Goal: Transaction & Acquisition: Obtain resource

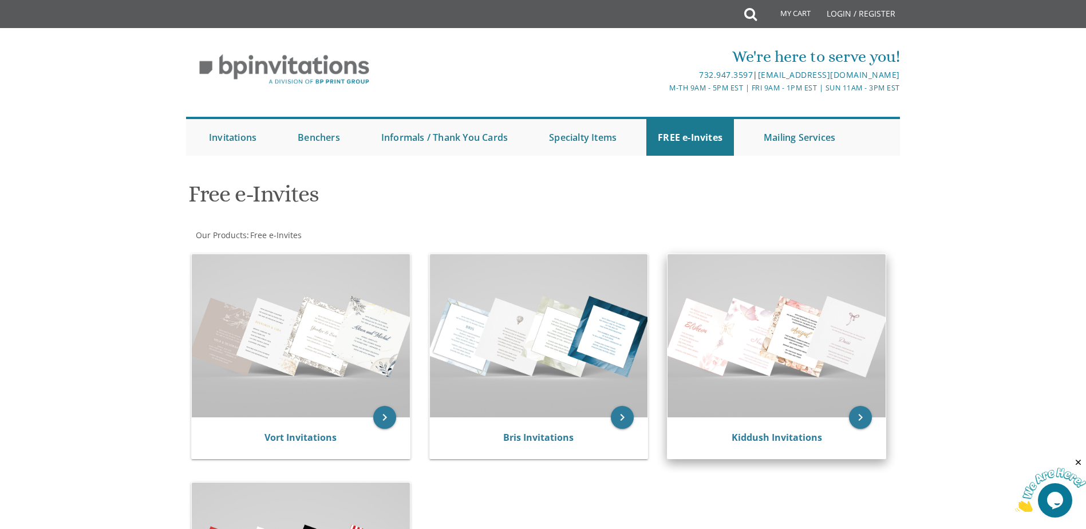
click at [784, 321] on img at bounding box center [777, 335] width 218 height 163
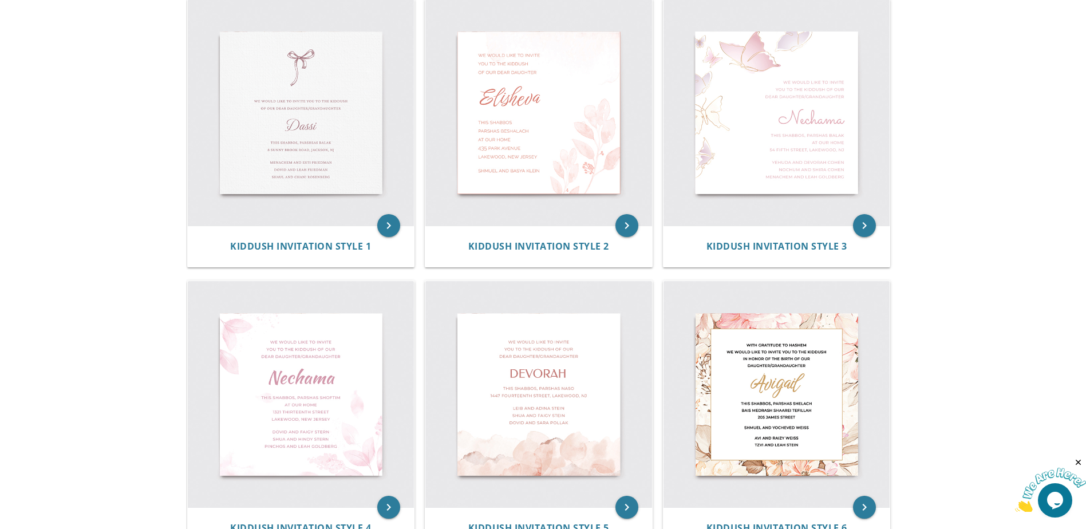
scroll to position [229, 0]
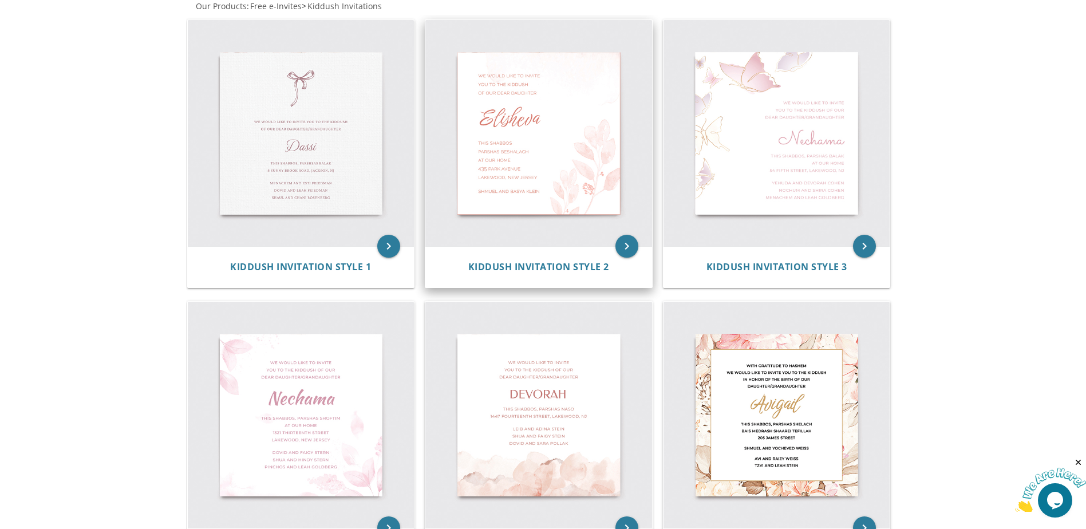
drag, startPoint x: 512, startPoint y: 150, endPoint x: 513, endPoint y: 161, distance: 10.9
click at [512, 150] on img at bounding box center [539, 133] width 227 height 227
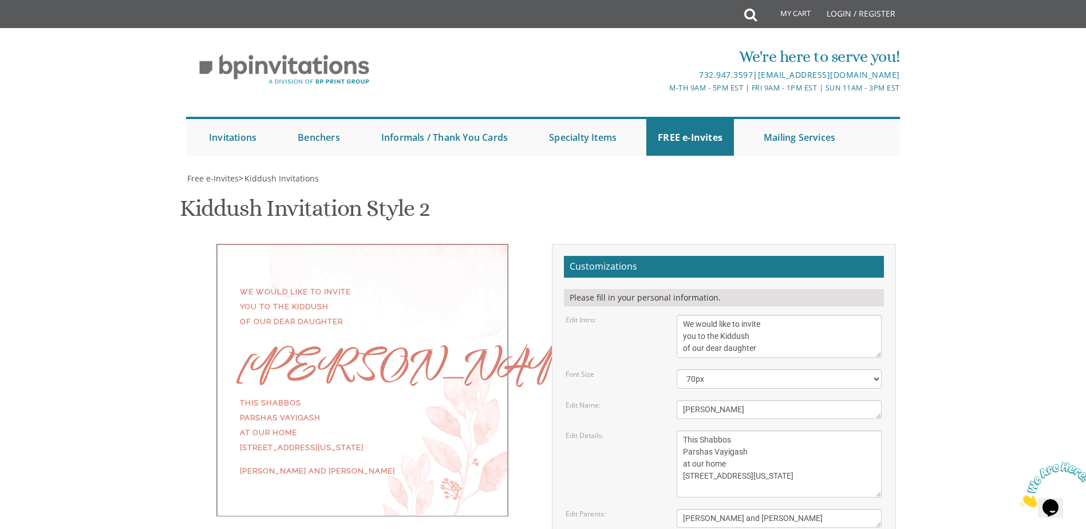
scroll to position [57, 0]
click at [685, 315] on textarea "We would like to invite you to the Kiddush of our dear daughter" at bounding box center [779, 336] width 205 height 43
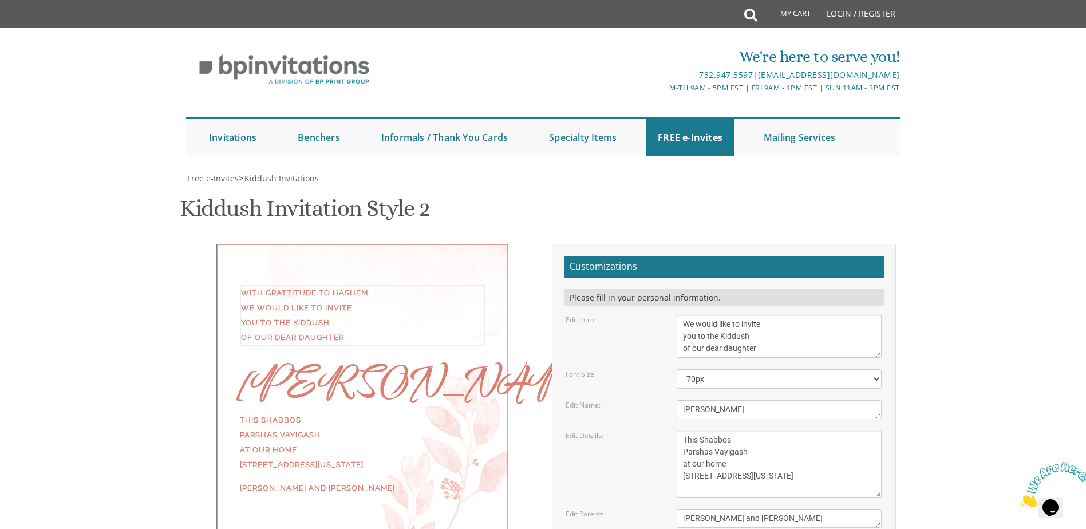
scroll to position [115, 0]
click at [759, 315] on textarea "We would like to invite you to the Kiddush of our dear daughter" at bounding box center [779, 336] width 205 height 43
click at [745, 400] on textarea "Elisheva" at bounding box center [779, 409] width 205 height 19
click at [761, 315] on textarea "We would like to invite you to the Kiddush of our dear daughter" at bounding box center [779, 336] width 205 height 43
click at [764, 315] on textarea "We would like to invite you to the Kiddush of our dear daughter" at bounding box center [779, 336] width 205 height 43
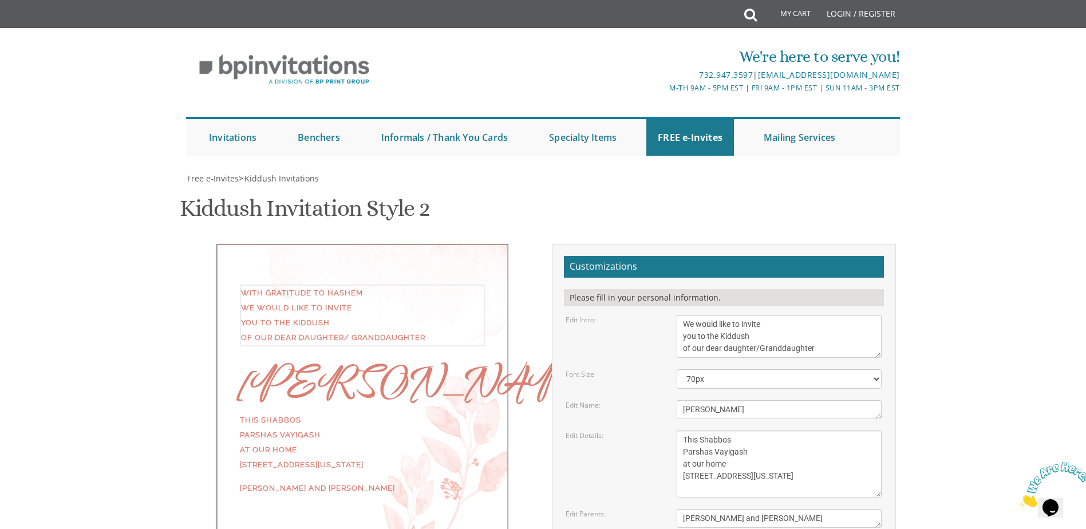
type textarea "With Gratitude to Hashem We would like to invite you to the Kiddush of our dear…"
click at [756, 400] on textarea "Elisheva" at bounding box center [779, 409] width 205 height 19
type textarea "Rus Sarah"
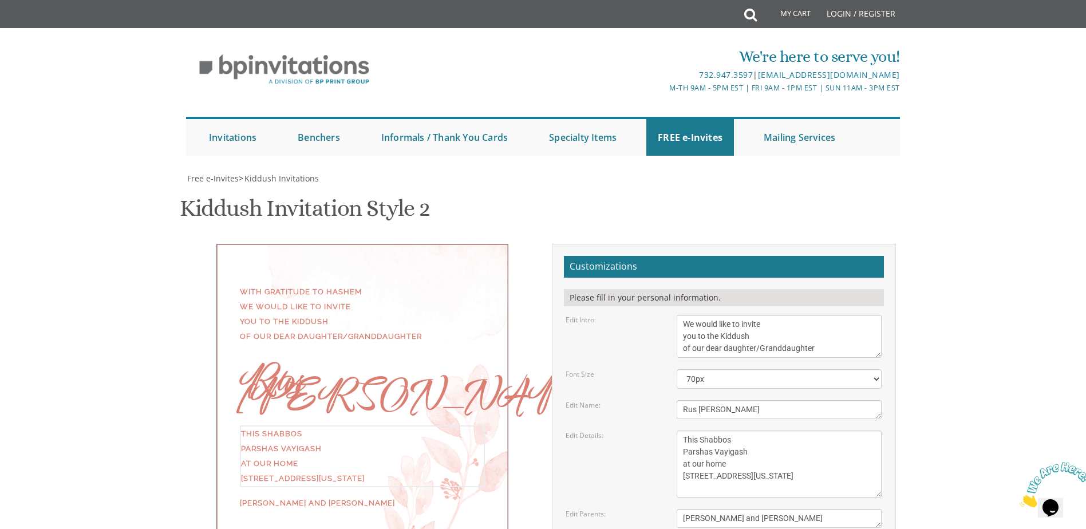
drag, startPoint x: 749, startPoint y: 337, endPoint x: 712, endPoint y: 332, distance: 36.9
click at [712, 431] on textarea "This Shabbos Parshas Vayigash at our home 415 Arlington Avenue Lakewood, New Je…" at bounding box center [779, 464] width 205 height 67
drag, startPoint x: 728, startPoint y: 350, endPoint x: 692, endPoint y: 347, distance: 36.2
click at [692, 431] on textarea "This Shabbos Parshas Vayigash at our home 415 Arlington Avenue Lakewood, New Je…" at bounding box center [779, 464] width 205 height 67
drag, startPoint x: 683, startPoint y: 360, endPoint x: 770, endPoint y: 360, distance: 87.1
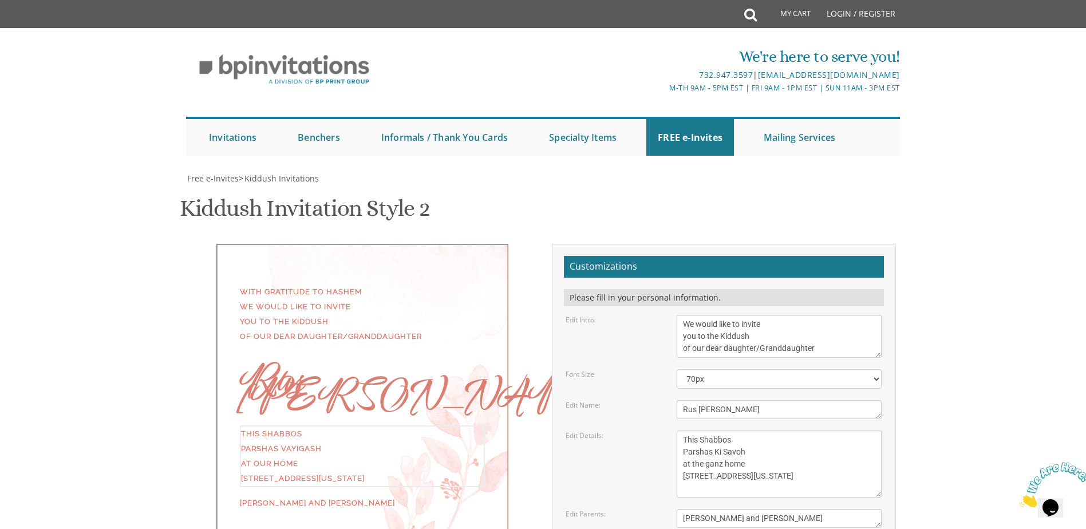
click at [770, 431] on textarea "This Shabbos Parshas Vayigash at our home 415 Arlington Avenue Lakewood, New Je…" at bounding box center [779, 464] width 205 height 67
drag, startPoint x: 769, startPoint y: 262, endPoint x: 657, endPoint y: 259, distance: 111.7
click at [660, 431] on div "Edit Details: This Shabbos Parshas Vayigash at our home 415 Arlington Avenue La…" at bounding box center [723, 464] width 333 height 67
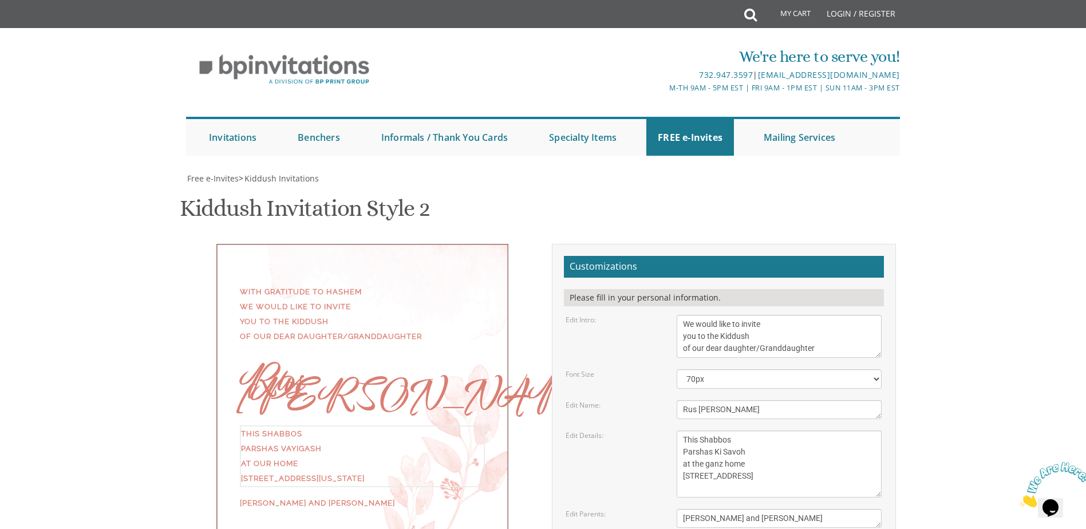
type textarea "This Shabbos Parshas Ki Savoh at the ganz home 108 Albion Street"
drag, startPoint x: 707, startPoint y: 232, endPoint x: 674, endPoint y: 232, distance: 33.8
click at [674, 509] on div "Yaakov and Miriam Friedman" at bounding box center [779, 518] width 222 height 19
drag, startPoint x: 805, startPoint y: 234, endPoint x: 770, endPoint y: 231, distance: 35.7
click at [770, 509] on textarea "Yaakov and Miriam Friedman" at bounding box center [779, 518] width 205 height 19
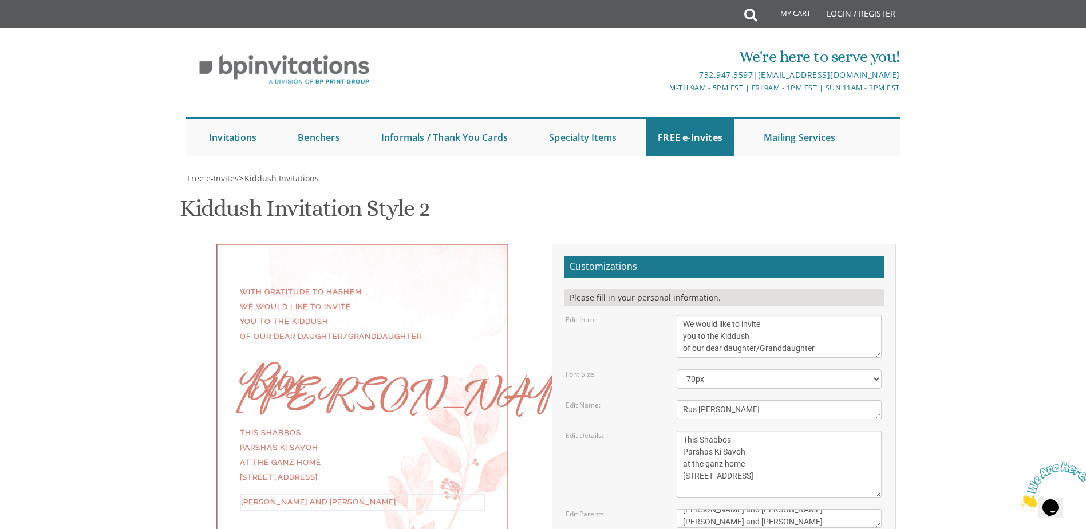
scroll to position [21, 0]
type textarea "Yisroel Meir and Miriam Goldberg Rabbi Moshe and Fraidel Goldberg Moty and Chan…"
click at [454, 306] on div "With Gratitude to Hashem We would like to invite you to the Kiddush of our dear…" at bounding box center [543, 447] width 723 height 406
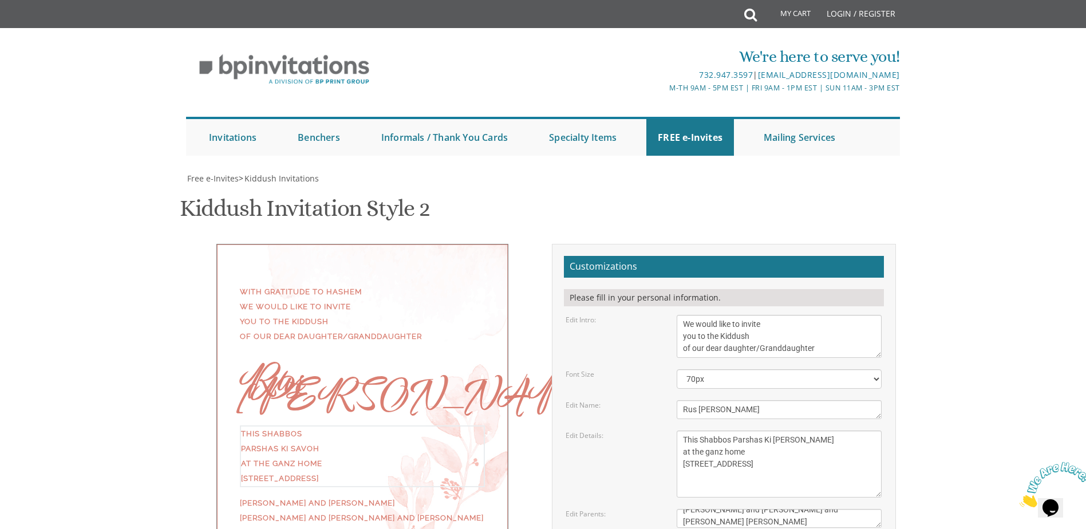
type textarea "This Shabbos Parshas Ki Savo at the ganz home 108 Albion Street"
click at [640, 329] on form "Customizations Please fill in your personal information. Edit Intro: We would l…" at bounding box center [724, 442] width 320 height 373
click at [818, 509] on textarea "Yaakov and Miriam Friedman" at bounding box center [779, 518] width 205 height 19
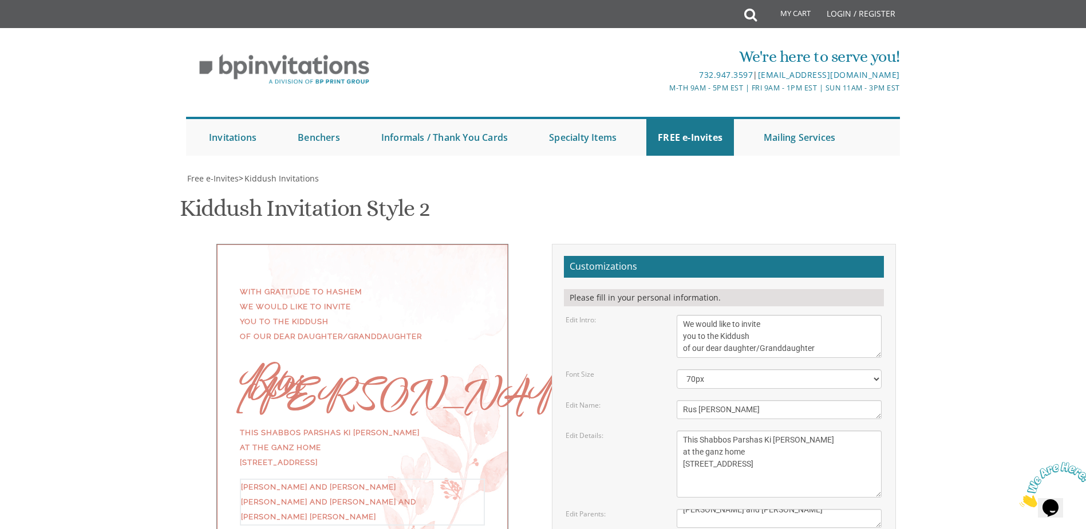
click at [458, 396] on div "With Gratitude to Hashem We would like to invite you to the Kiddush of our dear…" at bounding box center [543, 447] width 723 height 406
click at [786, 509] on textarea "Yaakov and Miriam Friedman" at bounding box center [779, 518] width 205 height 19
type textarea "Yisroel Meir and Miriam Goldberg Rabbi Moshe and Fraidel Goldberg Moty and Chan…"
click at [375, 401] on div "With Gratitude to Hashem We would like to invite you to the Kiddush of our dear…" at bounding box center [543, 447] width 723 height 406
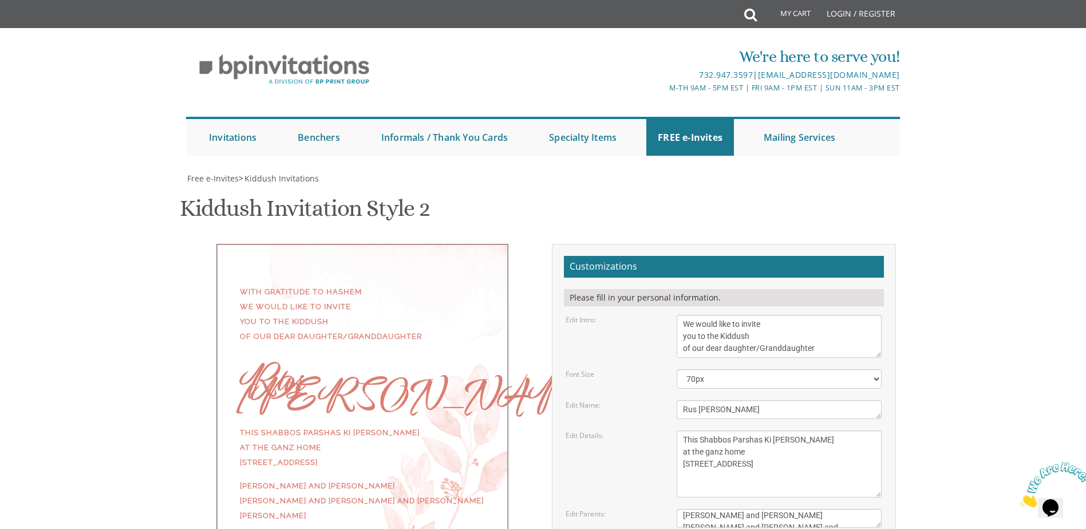
scroll to position [115, 0]
click at [686, 315] on textarea "We would like to invite you to the Kiddush of our dear daughter" at bounding box center [779, 336] width 205 height 43
click at [686, 321] on textarea "We would like to invite you to the Kiddush of our dear daughter" at bounding box center [779, 336] width 205 height 43
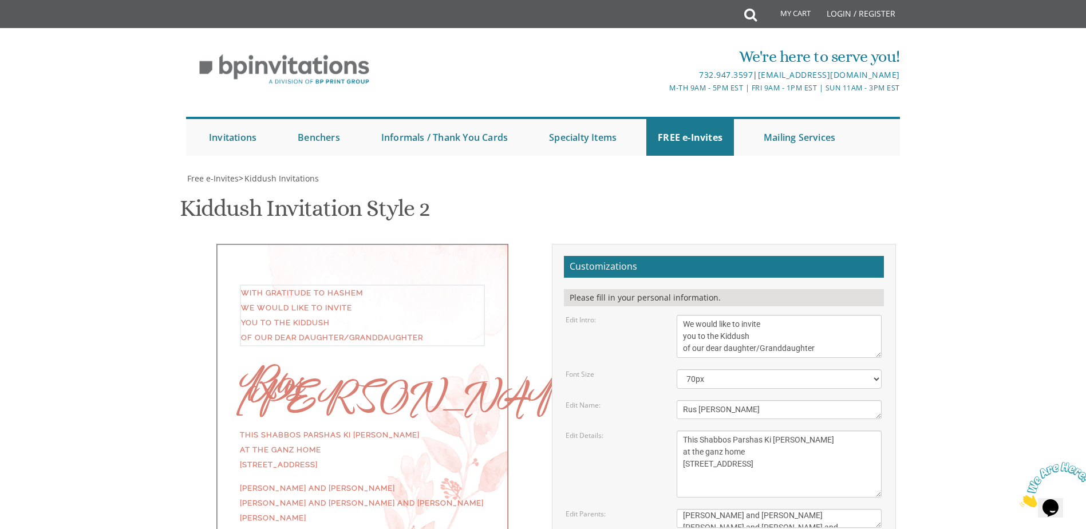
click at [739, 400] on textarea "Elisheva" at bounding box center [779, 409] width 205 height 19
click at [373, 399] on div "With Gratitude to Hashem We would like to invite you to the Kiddush of our dear…" at bounding box center [543, 447] width 723 height 406
click at [462, 432] on div "With Gratitude to Hashem We would like to invite you to the Kiddush of our dear…" at bounding box center [543, 447] width 723 height 406
click at [436, 404] on div "With Gratitude to Hashem We would like to invite you to the Kiddush of our dear…" at bounding box center [543, 447] width 723 height 406
drag, startPoint x: 436, startPoint y: 361, endPoint x: 436, endPoint y: 371, distance: 9.7
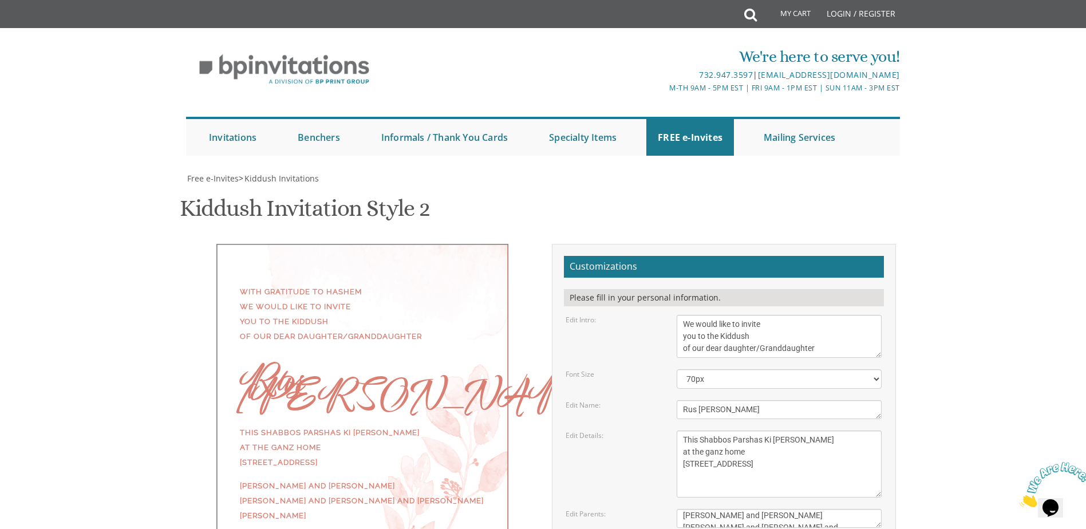
click at [436, 371] on div "With Gratitude to Hashem We would like to invite you to the Kiddush of our dear…" at bounding box center [362, 402] width 292 height 317
drag, startPoint x: 435, startPoint y: 372, endPoint x: 434, endPoint y: 345, distance: 27.5
click at [434, 345] on div "With Gratitude to Hashem We would like to invite you to the Kiddush of our dear…" at bounding box center [362, 402] width 292 height 317
drag, startPoint x: 423, startPoint y: 241, endPoint x: 427, endPoint y: 294, distance: 53.4
click at [427, 294] on div "With Gratitude to Hashem We would like to invite you to the Kiddush of our dear…" at bounding box center [362, 402] width 292 height 317
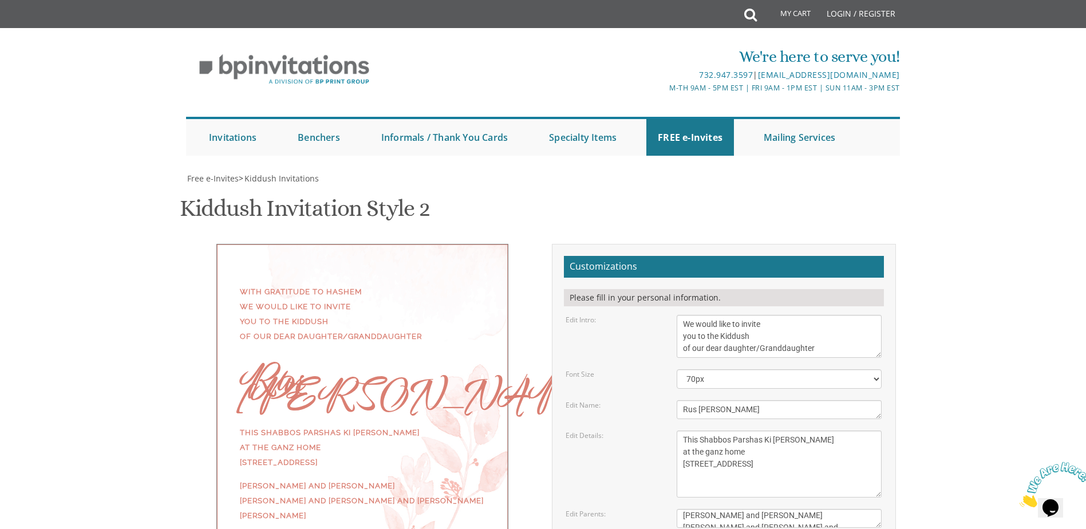
drag, startPoint x: 427, startPoint y: 294, endPoint x: 397, endPoint y: 406, distance: 116.1
click at [397, 406] on div "With Gratitude to Hashem We would like to invite you to the Kiddush of our dear…" at bounding box center [543, 447] width 723 height 406
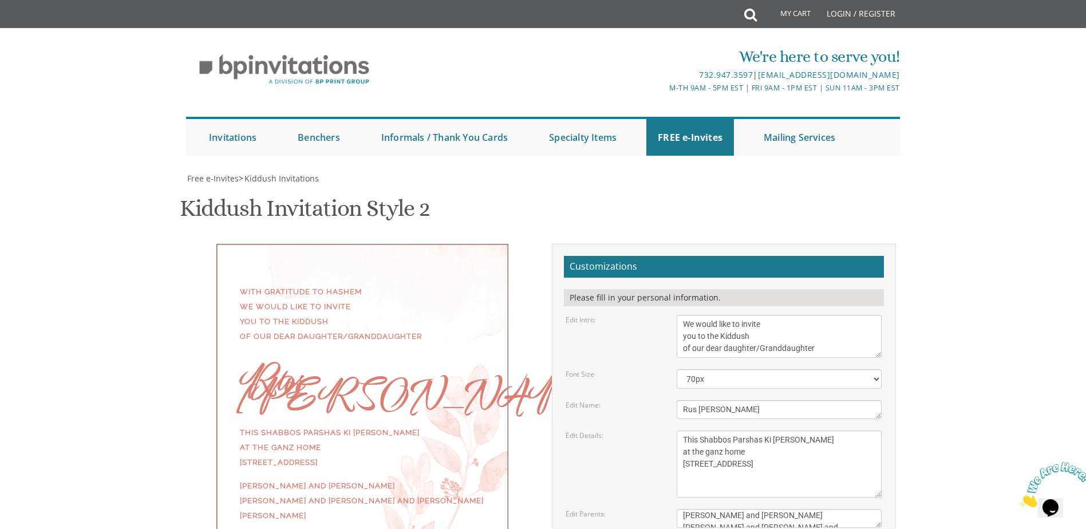
type input "breindywillner@gmail.com"
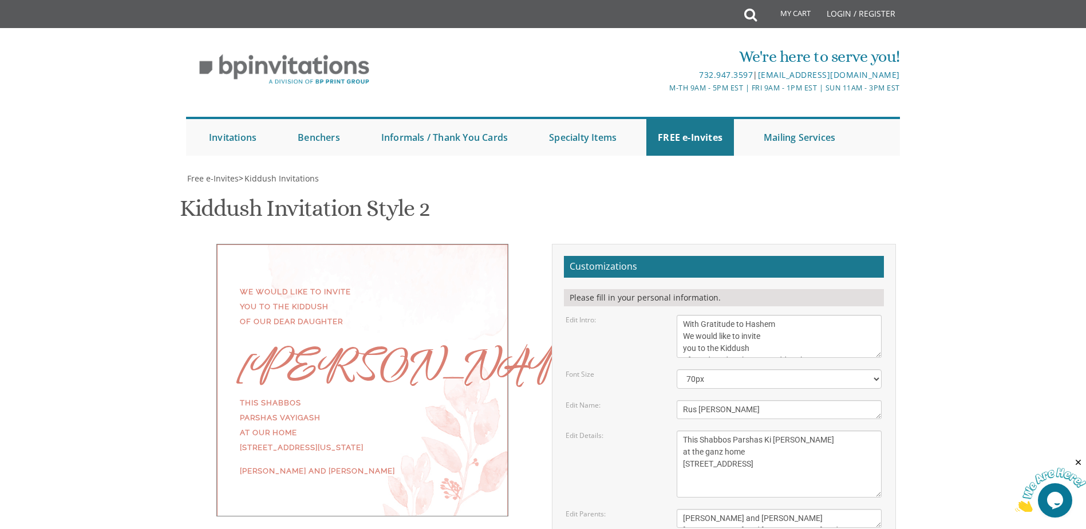
scroll to position [172, 0]
click at [780, 315] on textarea "We would like to invite you to the Kiddush of our dear daughter" at bounding box center [779, 336] width 205 height 43
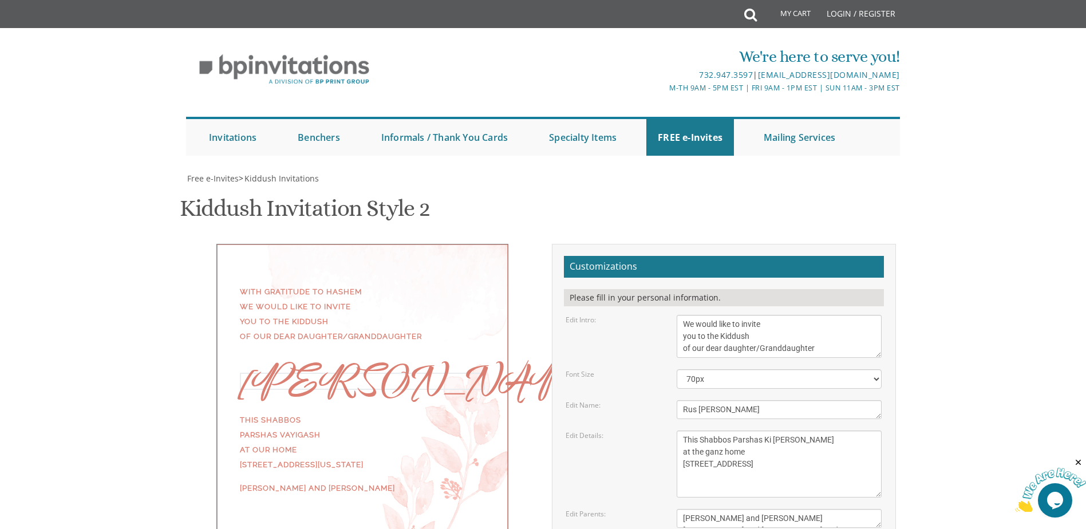
click at [710, 400] on textarea "[PERSON_NAME]" at bounding box center [779, 409] width 205 height 19
click at [744, 431] on textarea "This Shabbos Parshas Vayigash at our home [STREET_ADDRESS][US_STATE]" at bounding box center [779, 464] width 205 height 67
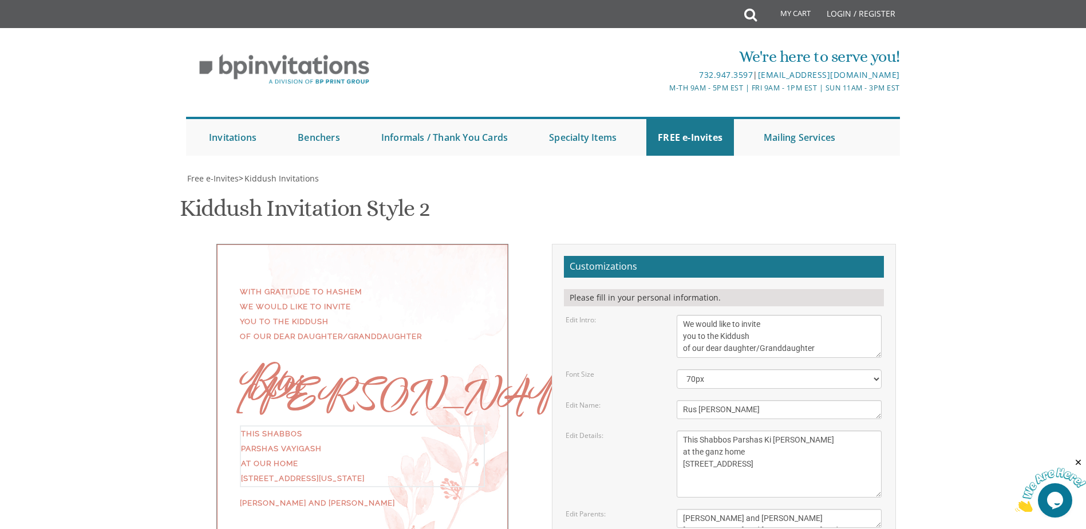
scroll to position [229, 0]
click at [710, 431] on textarea "This Shabbos Parshas Vayigash at our home [STREET_ADDRESS][US_STATE]" at bounding box center [779, 464] width 205 height 67
click at [798, 509] on textarea "Yaakov and Miriam Friedman" at bounding box center [779, 518] width 205 height 19
click at [736, 509] on textarea "Yaakov and Miriam Friedman" at bounding box center [779, 518] width 205 height 19
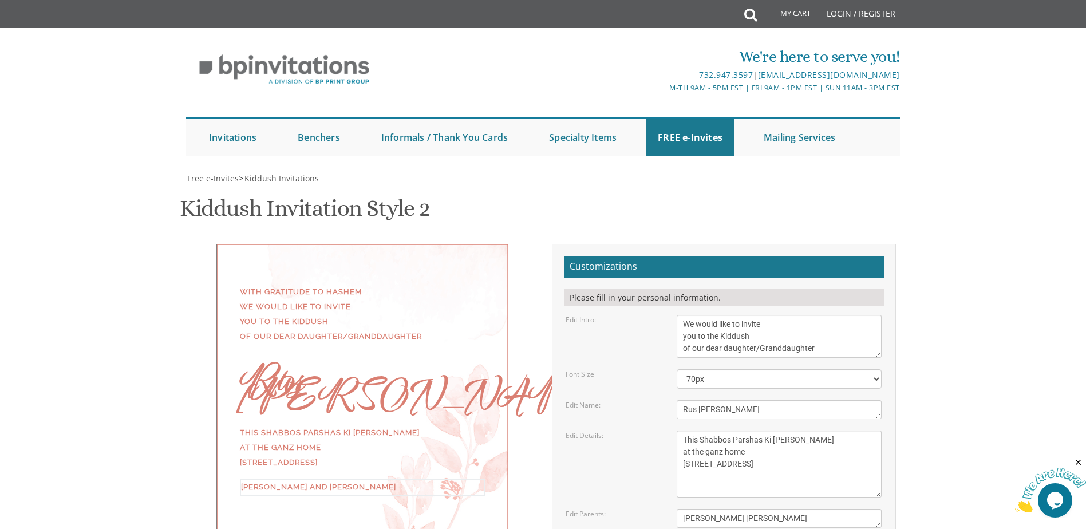
click at [741, 315] on textarea "We would like to invite you to the Kiddush of our dear daughter" at bounding box center [779, 336] width 205 height 43
click at [376, 285] on div "With Gratitude to Hashem We would like to invite you to the Kiddush of our dear…" at bounding box center [362, 316] width 245 height 62
click at [343, 285] on div "With Gratitude to Hashem We would like to invite you to the Kiddush of our dear…" at bounding box center [362, 315] width 245 height 60
click at [312, 285] on div "With Gratitude to Hashem We would like to invite you to the Kiddush of our dear…" at bounding box center [362, 315] width 245 height 60
click at [701, 315] on textarea "We would like to invite you to the Kiddush of our dear daughter" at bounding box center [779, 336] width 205 height 43
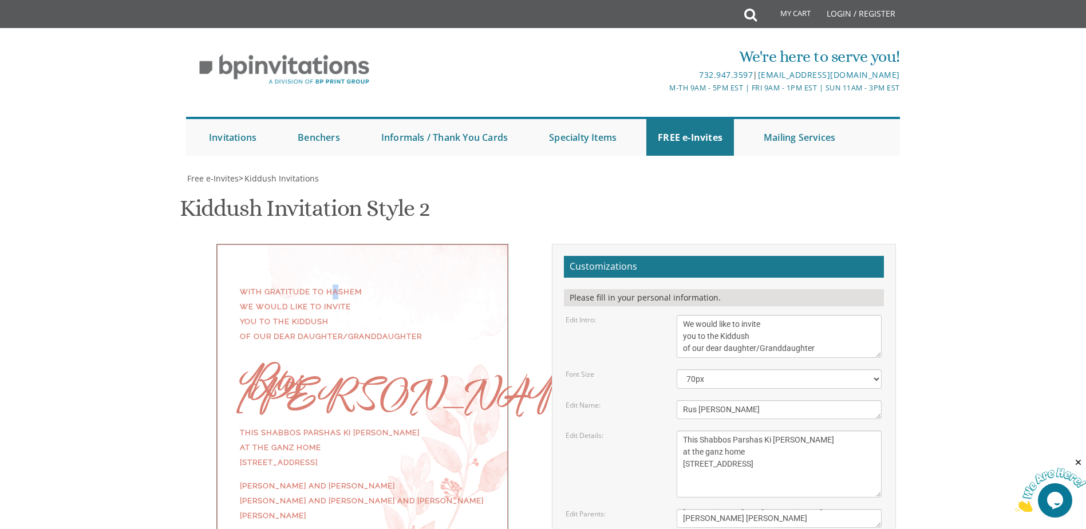
drag, startPoint x: 335, startPoint y: 59, endPoint x: 336, endPoint y: 52, distance: 6.9
click at [336, 244] on div "With Gratitude to Hashem We would like to invite you to the Kiddush of our dear…" at bounding box center [362, 402] width 292 height 317
drag, startPoint x: 336, startPoint y: 52, endPoint x: 333, endPoint y: 83, distance: 31.1
click at [333, 285] on div "With Gratitude to Hashem We would like to invite you to the Kiddush of our dear…" at bounding box center [362, 315] width 245 height 60
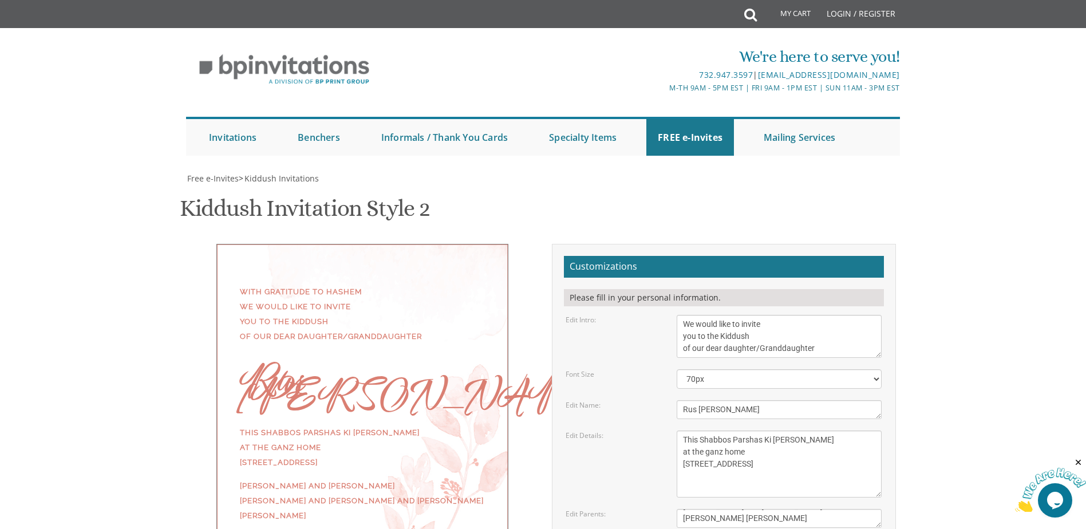
click at [731, 256] on form "Customizations Please fill in your personal information. Edit Intro: We would l…" at bounding box center [724, 442] width 320 height 373
drag, startPoint x: 707, startPoint y: 258, endPoint x: 665, endPoint y: 257, distance: 41.8
click at [665, 431] on div "Edit Details: This Shabbos Parshas Vayigash at our home 415 Arlington Avenue La…" at bounding box center [723, 464] width 333 height 67
type textarea "This Shabbos Parshas Ki Savo ganz home 108 Albion Street"
click at [411, 368] on div "With Gratitude to Hashem We would like to invite you to the Kiddush of our dear…" at bounding box center [543, 447] width 723 height 406
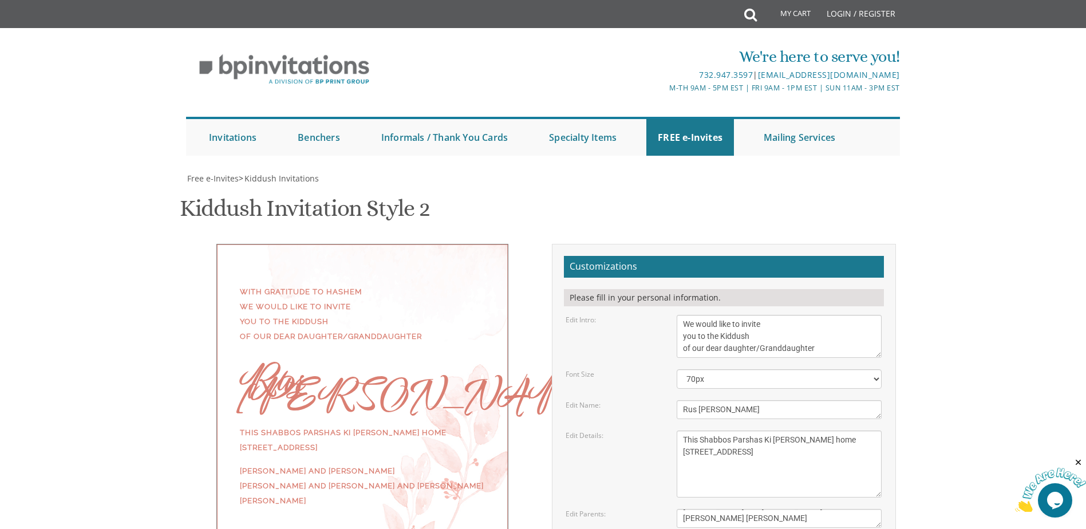
scroll to position [138, 0]
